Goal: Transaction & Acquisition: Book appointment/travel/reservation

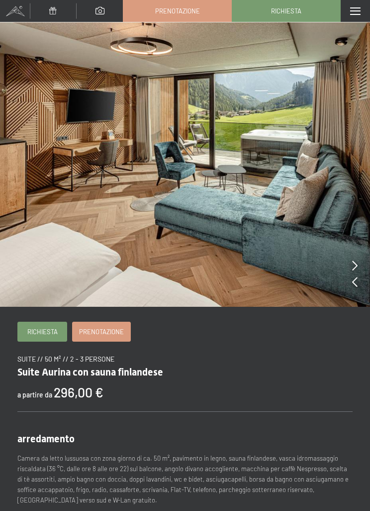
click at [353, 269] on icon at bounding box center [354, 265] width 5 height 10
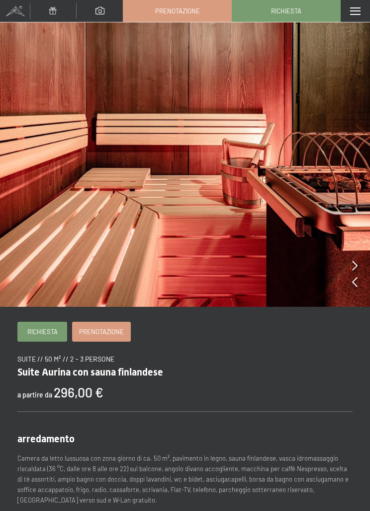
click at [350, 266] on img at bounding box center [185, 153] width 370 height 307
click at [353, 262] on icon at bounding box center [354, 265] width 5 height 10
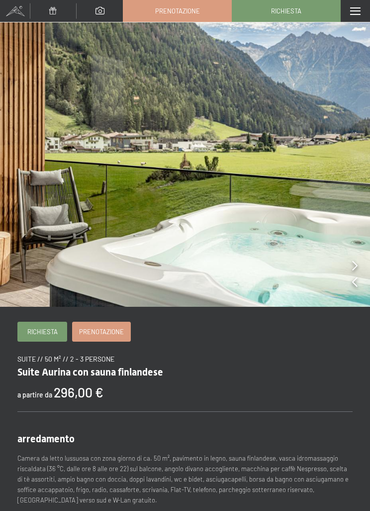
click at [359, 265] on img at bounding box center [185, 153] width 370 height 307
click at [351, 268] on img at bounding box center [185, 153] width 370 height 307
click at [359, 263] on img at bounding box center [185, 153] width 370 height 307
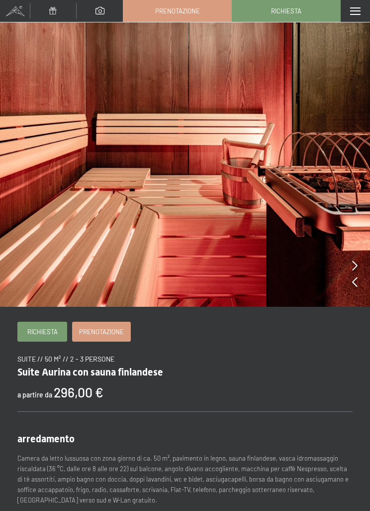
click at [213, 11] on link "Prenotazione" at bounding box center [177, 10] width 108 height 21
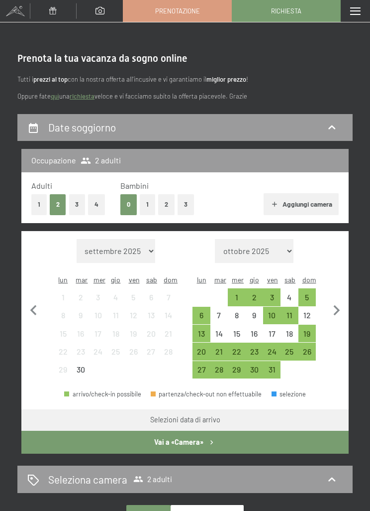
click at [338, 305] on icon "button" at bounding box center [337, 310] width 6 height 10
select select "[DATE]"
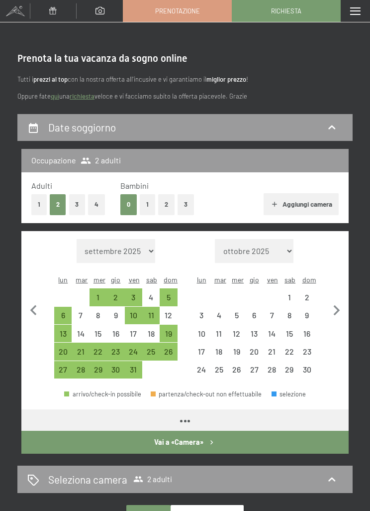
click at [338, 305] on icon "button" at bounding box center [337, 310] width 6 height 10
select select "[DATE]"
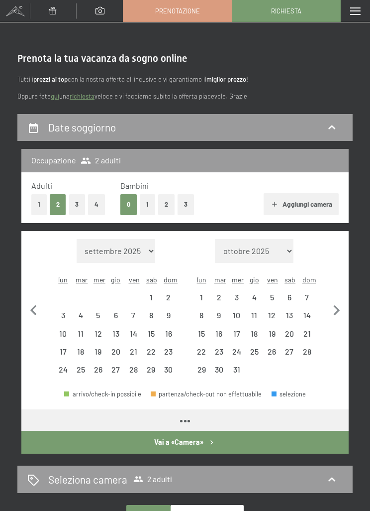
click at [341, 303] on icon "button" at bounding box center [336, 310] width 21 height 21
select select "[DATE]"
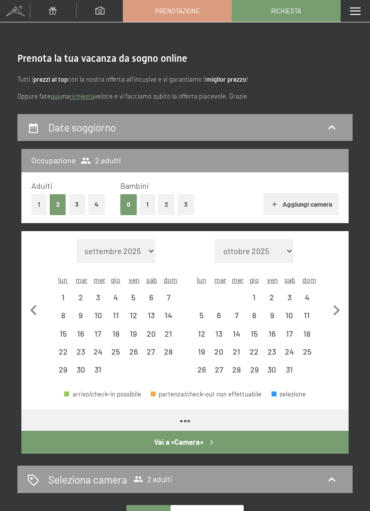
select select "[DATE]"
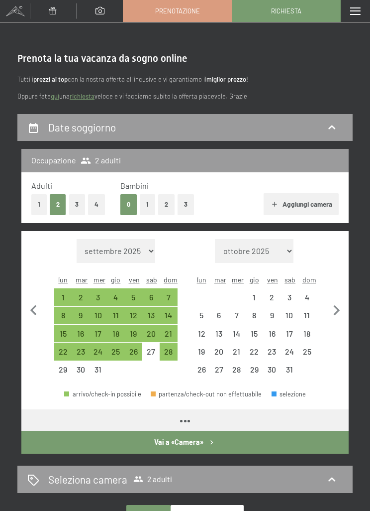
select select "[DATE]"
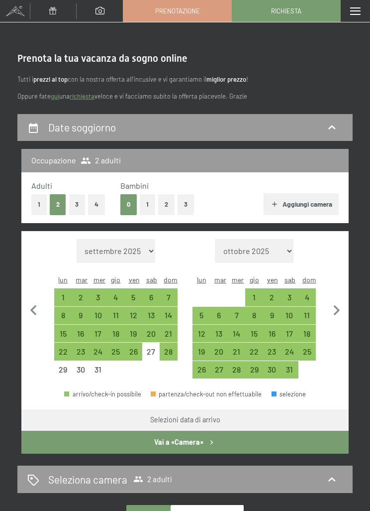
click at [260, 329] on div "15" at bounding box center [253, 336] width 15 height 15
select select "[DATE]"
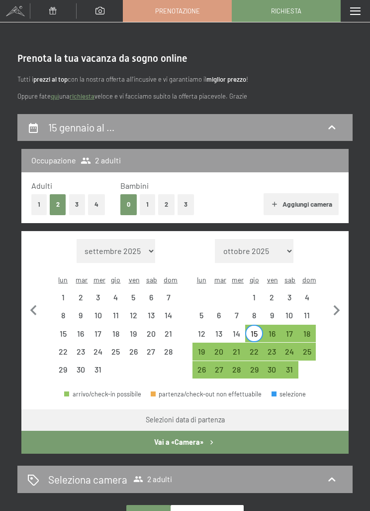
click at [313, 329] on div "18" at bounding box center [307, 336] width 15 height 15
select select "[DATE]"
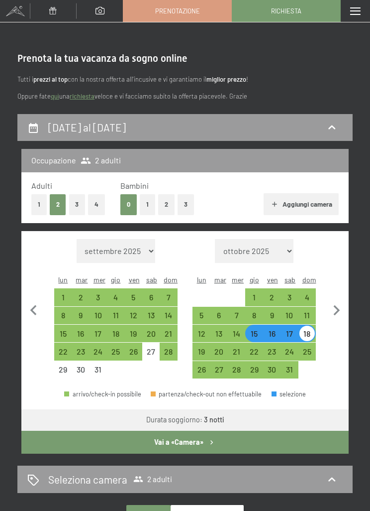
click at [212, 438] on icon "button" at bounding box center [212, 442] width 8 height 8
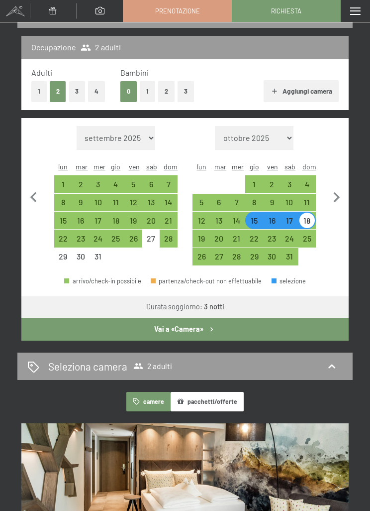
select select "[DATE]"
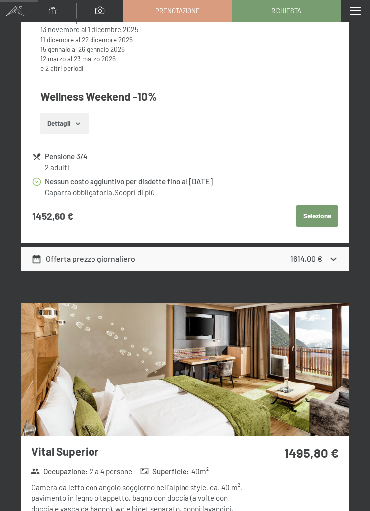
scroll to position [651, 0]
